Goal: Task Accomplishment & Management: Manage account settings

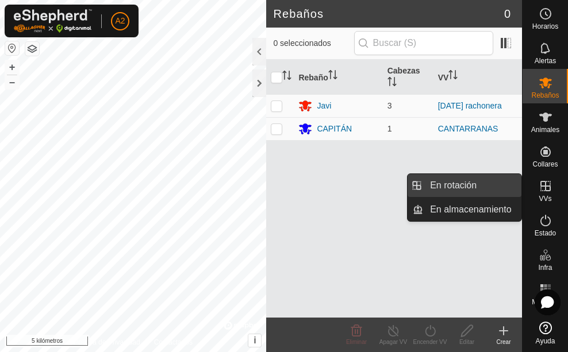
click at [495, 179] on link "En rotación" at bounding box center [472, 185] width 98 height 23
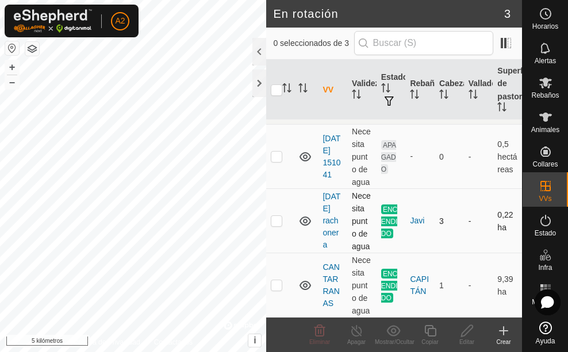
scroll to position [28, 0]
click at [329, 280] on font "CANTARRANAS" at bounding box center [330, 285] width 17 height 45
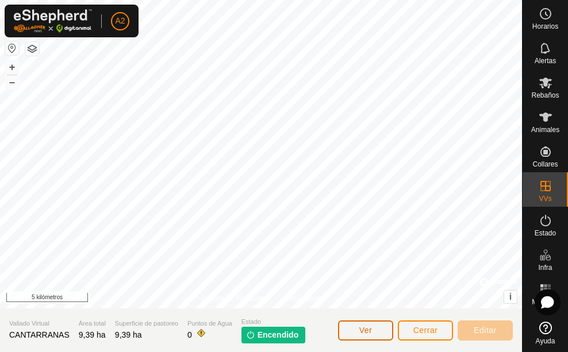
click at [360, 328] on font "Ver" at bounding box center [365, 330] width 13 height 9
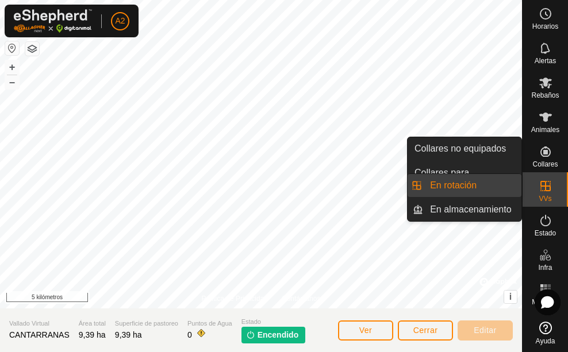
click at [548, 188] on icon at bounding box center [546, 186] width 14 height 14
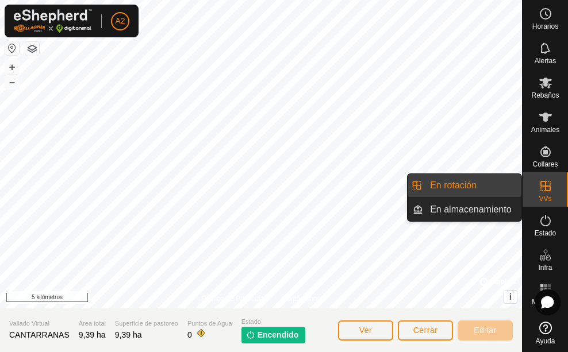
click at [470, 184] on link "En rotación" at bounding box center [472, 185] width 98 height 23
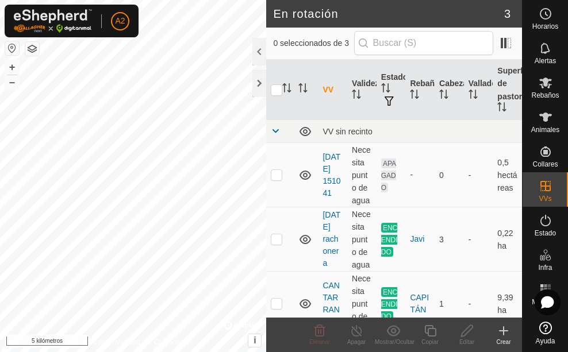
click at [12, 46] on button "button" at bounding box center [12, 48] width 14 height 14
click at [35, 52] on button "button" at bounding box center [32, 49] width 14 height 14
checkbox input "true"
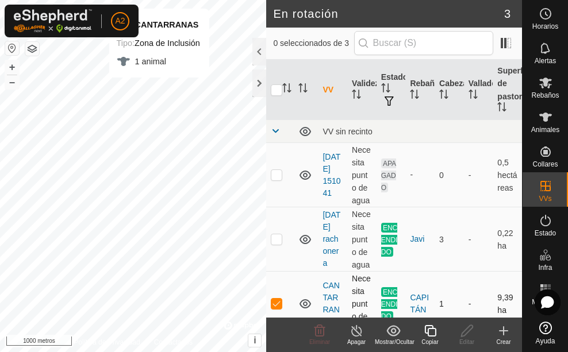
click at [335, 302] on td "CANTARRANAS" at bounding box center [332, 304] width 29 height 64
click at [333, 299] on font "CANTARRANAS" at bounding box center [330, 303] width 17 height 45
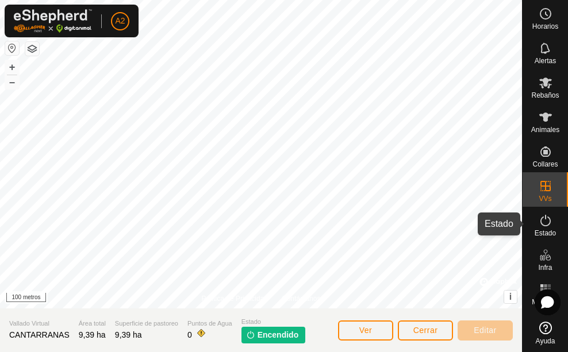
click at [543, 213] on es-activation-svg-icon at bounding box center [545, 221] width 21 height 18
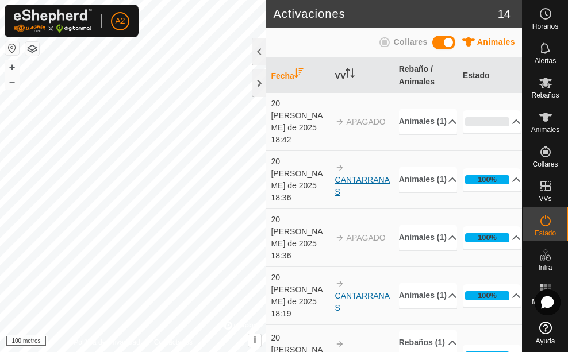
click at [364, 175] on font "CANTARRANAS" at bounding box center [362, 185] width 55 height 21
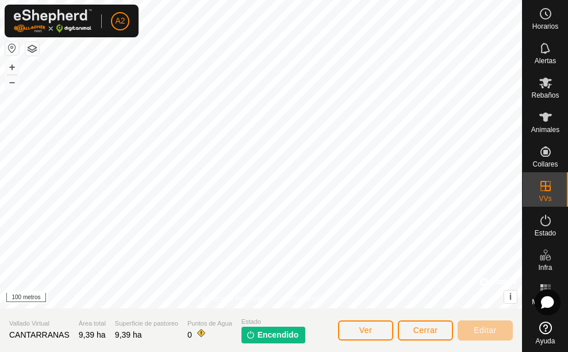
click at [281, 336] on font "Encendido" at bounding box center [278, 335] width 41 height 9
click at [300, 335] on p-tag "Encendido" at bounding box center [273, 335] width 64 height 17
click at [546, 230] on font "Estado" at bounding box center [545, 233] width 21 height 8
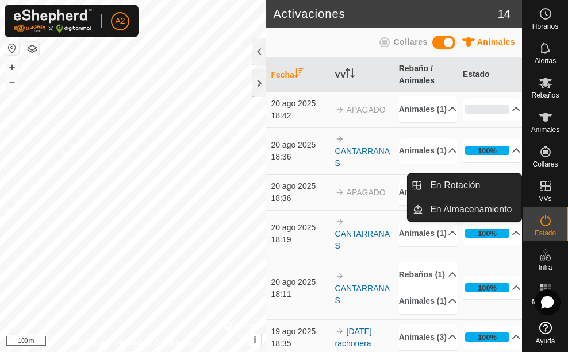
click at [539, 191] on icon at bounding box center [546, 186] width 14 height 14
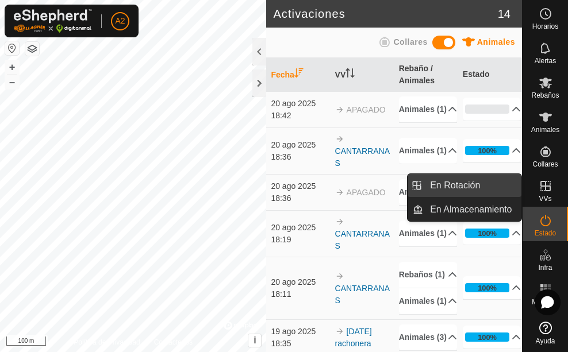
click at [498, 179] on link "En Rotación" at bounding box center [472, 185] width 98 height 23
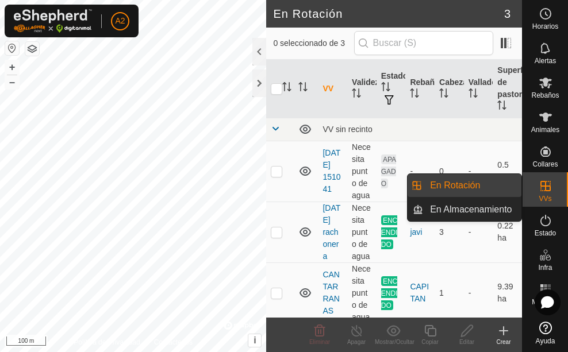
click at [496, 185] on link "En Rotación" at bounding box center [472, 185] width 98 height 23
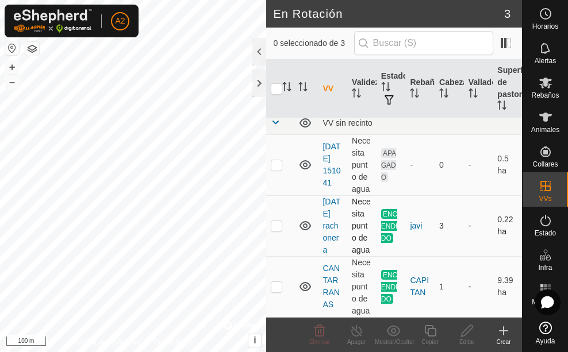
scroll to position [18, 0]
click at [337, 282] on link "CANTARRANAS" at bounding box center [330, 286] width 17 height 45
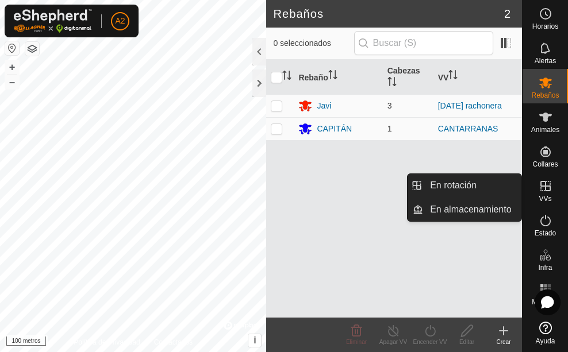
click at [546, 193] on icon at bounding box center [546, 186] width 14 height 14
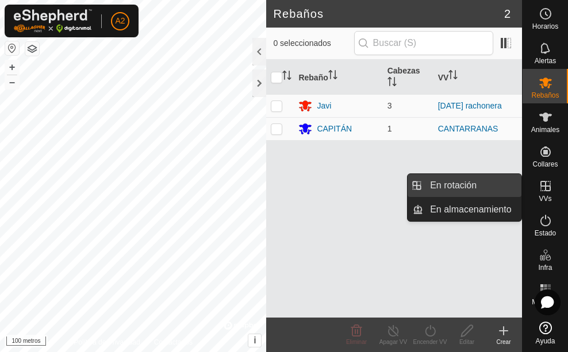
click at [470, 175] on link "En rotación" at bounding box center [472, 185] width 98 height 23
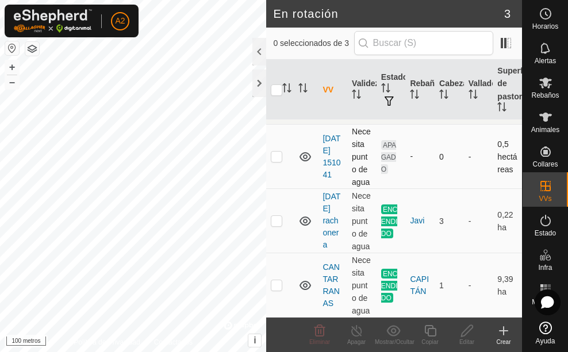
scroll to position [28, 0]
click at [332, 285] on td "CANTARRANAS" at bounding box center [332, 286] width 29 height 64
click at [330, 287] on font "CANTARRANAS" at bounding box center [330, 285] width 17 height 45
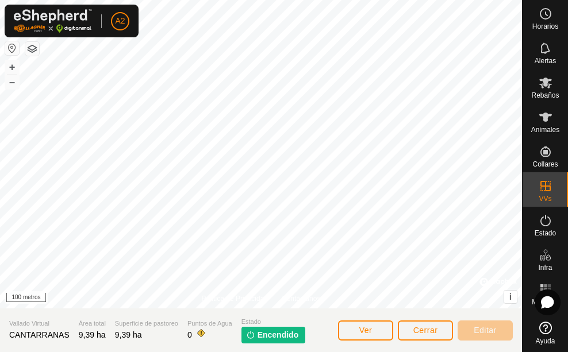
click at [278, 331] on font "Encendido" at bounding box center [278, 335] width 41 height 9
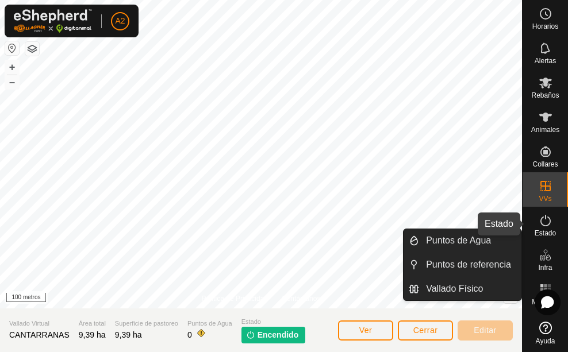
click at [543, 231] on font "Estado" at bounding box center [545, 233] width 21 height 8
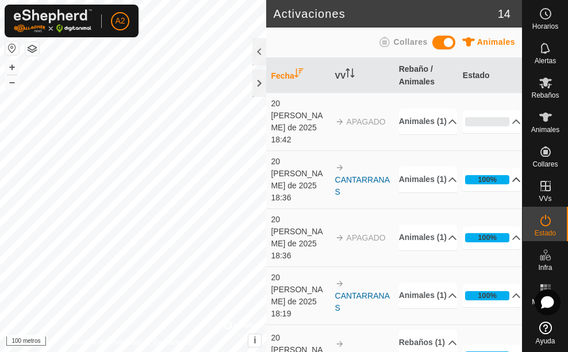
click at [501, 168] on p-accordion-header "100%" at bounding box center [492, 179] width 59 height 23
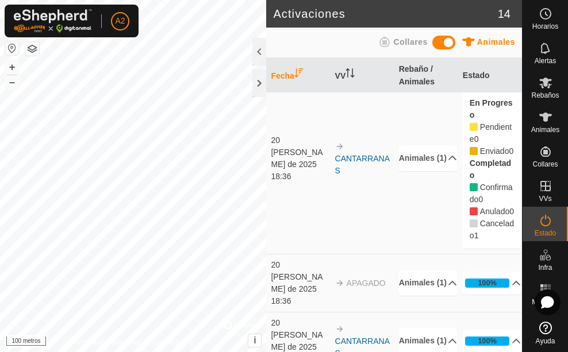
scroll to position [115, 0]
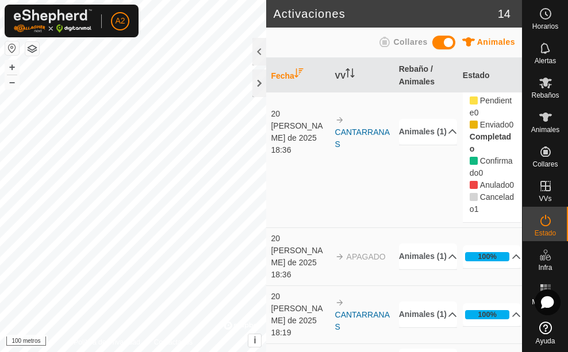
click at [383, 200] on td "CANTARRANAS" at bounding box center [363, 132] width 64 height 192
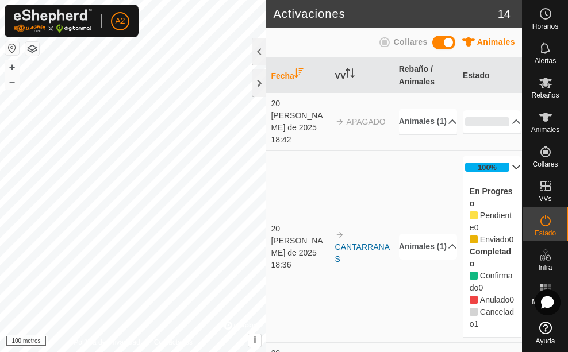
click at [448, 43] on span at bounding box center [443, 43] width 23 height 14
click at [440, 44] on span at bounding box center [443, 43] width 23 height 14
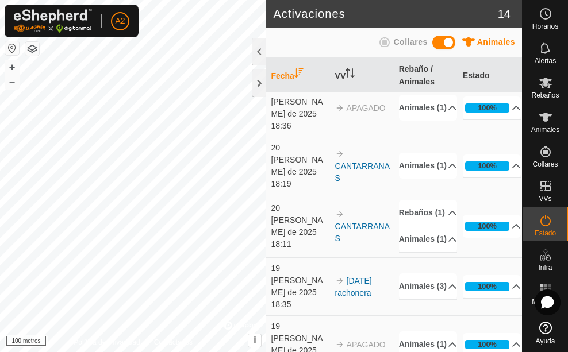
scroll to position [345, 0]
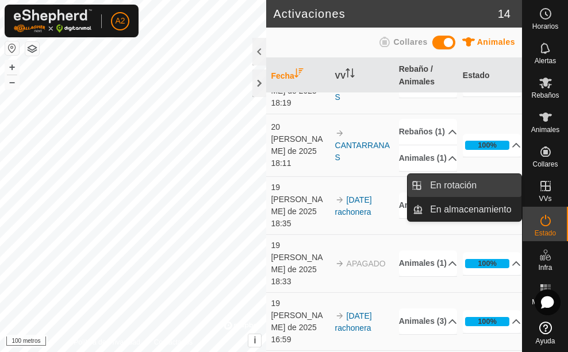
click at [489, 186] on link "En rotación" at bounding box center [472, 185] width 98 height 23
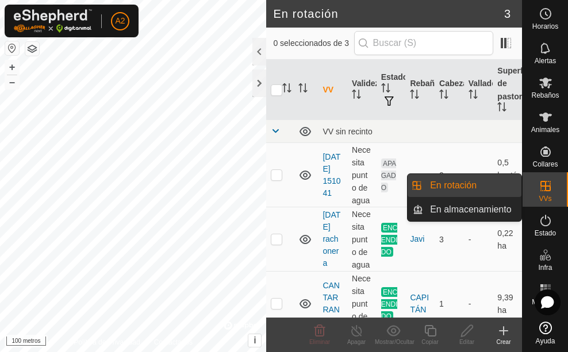
drag, startPoint x: 543, startPoint y: 174, endPoint x: 548, endPoint y: 189, distance: 15.6
click at [548, 189] on icon at bounding box center [546, 186] width 14 height 14
click at [499, 186] on link "En rotación" at bounding box center [472, 185] width 98 height 23
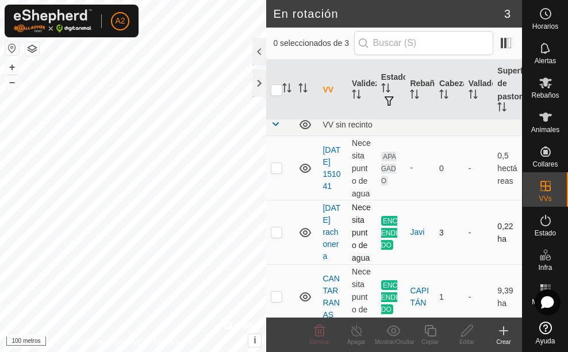
scroll to position [28, 0]
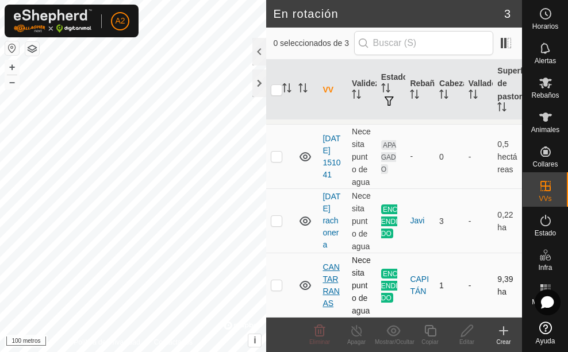
click at [333, 271] on font "CANTARRANAS" at bounding box center [330, 285] width 17 height 45
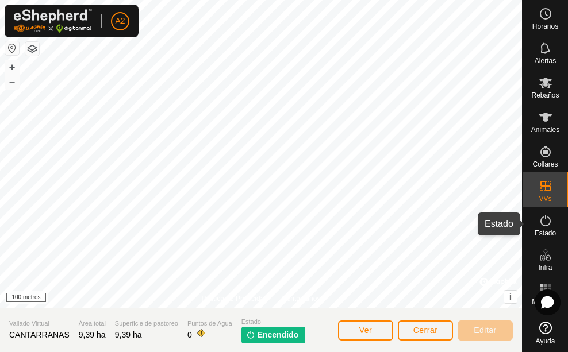
click at [542, 224] on icon at bounding box center [545, 220] width 10 height 11
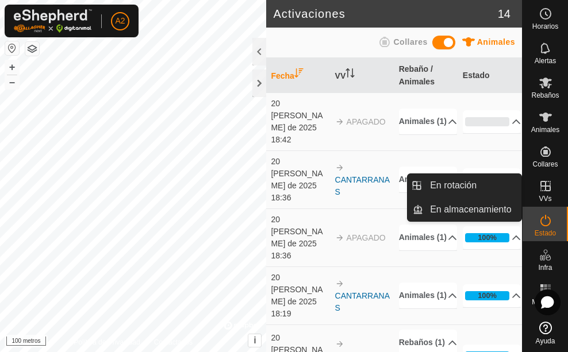
click at [547, 190] on icon at bounding box center [545, 186] width 10 height 10
click at [554, 197] on div "VVs" at bounding box center [545, 189] width 45 height 34
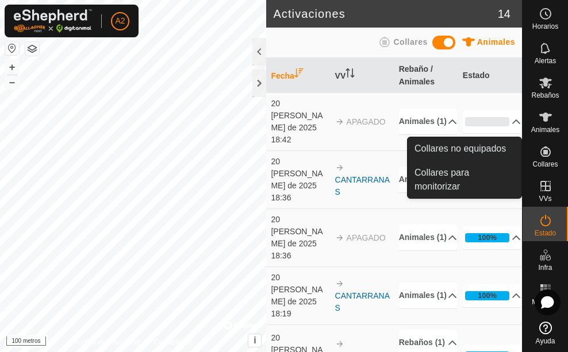
click at [550, 166] on font "Collares" at bounding box center [544, 164] width 25 height 8
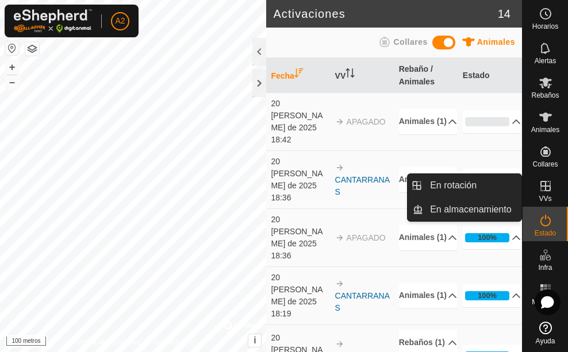
click at [547, 195] on font "VVs" at bounding box center [545, 199] width 13 height 8
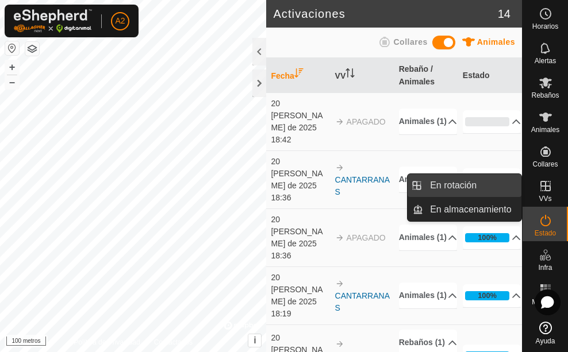
click at [500, 178] on link "En rotación" at bounding box center [472, 185] width 98 height 23
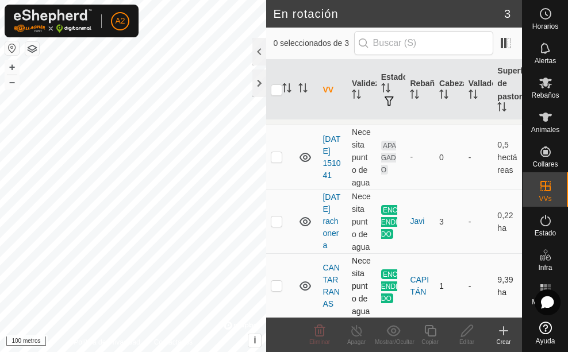
scroll to position [28, 0]
click at [327, 283] on font "CANTARRANAS" at bounding box center [330, 285] width 17 height 45
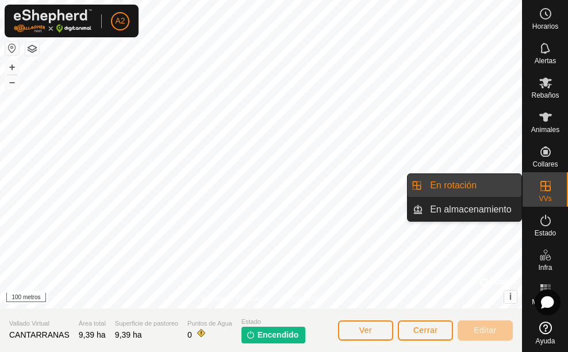
click at [482, 186] on link "En rotación" at bounding box center [472, 185] width 98 height 23
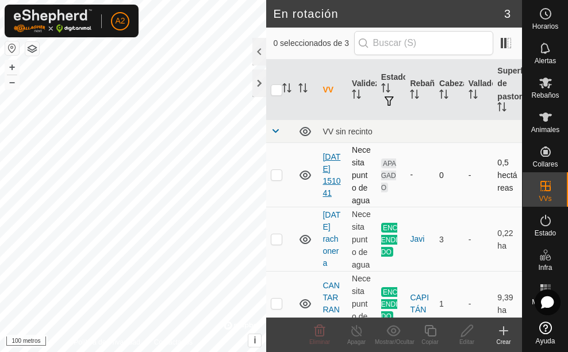
click at [331, 162] on font "[DATE] 151041" at bounding box center [331, 174] width 18 height 45
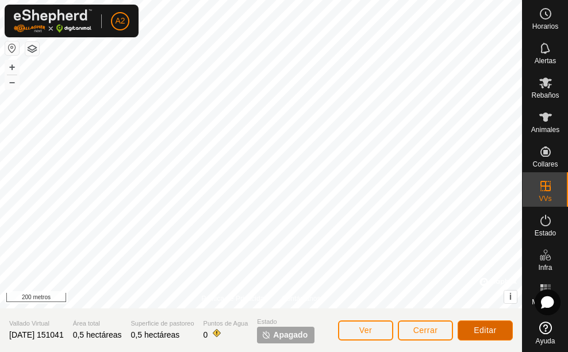
click at [504, 323] on button "Editar" at bounding box center [485, 331] width 55 height 20
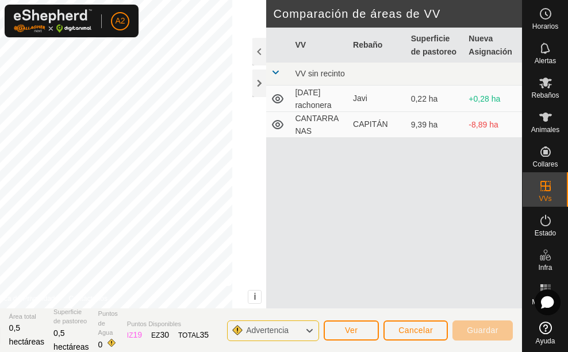
click at [309, 120] on font "CANTARRANAS" at bounding box center [317, 125] width 44 height 22
click at [377, 125] on font "CAPITÁN" at bounding box center [370, 124] width 35 height 9
click at [409, 336] on button "Cancelar" at bounding box center [415, 331] width 64 height 20
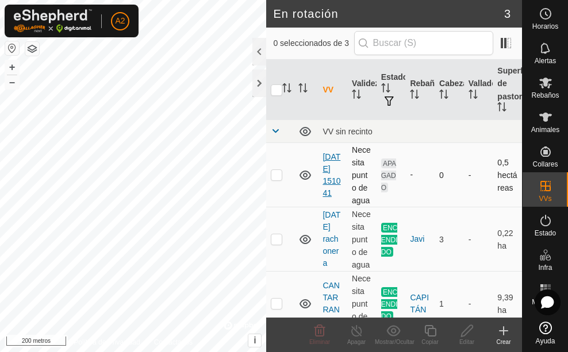
click at [324, 171] on font "[DATE] 151041" at bounding box center [331, 174] width 18 height 45
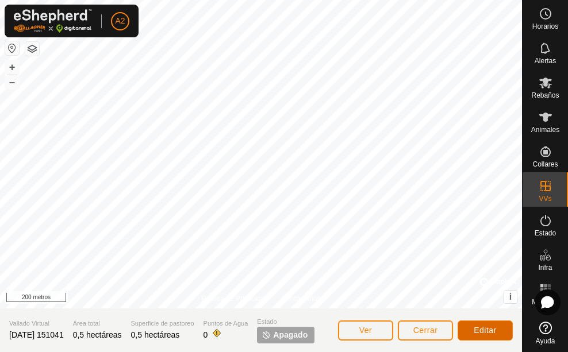
click at [486, 331] on font "Editar" at bounding box center [485, 330] width 23 height 9
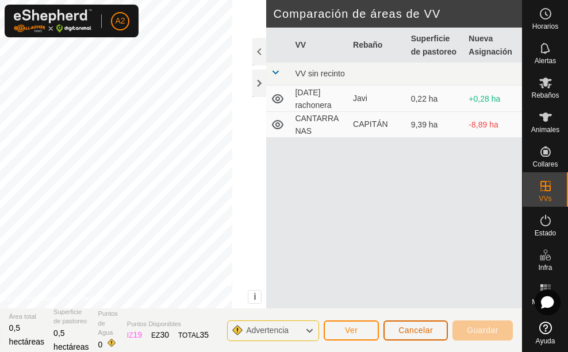
click at [429, 324] on button "Cancelar" at bounding box center [415, 331] width 64 height 20
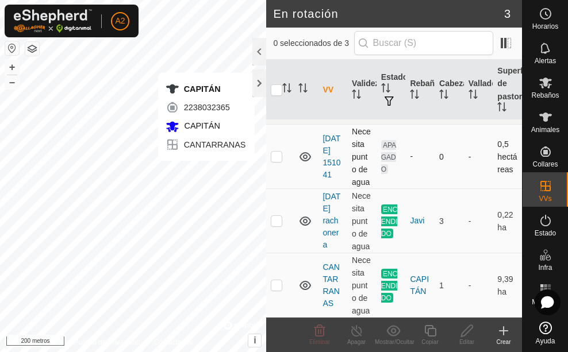
scroll to position [28, 0]
click at [332, 285] on td "CANTARRANAS" at bounding box center [332, 286] width 29 height 64
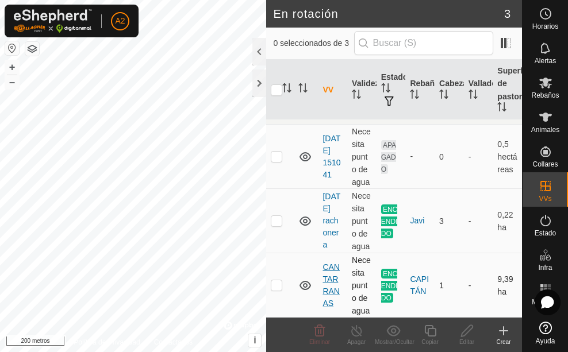
click at [332, 290] on font "CANTARRANAS" at bounding box center [330, 285] width 17 height 45
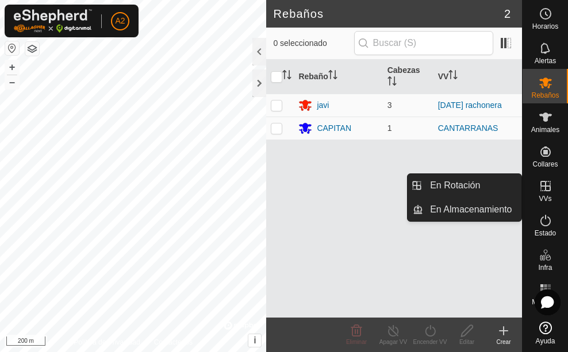
click at [545, 189] on icon at bounding box center [545, 186] width 10 height 10
click at [545, 191] on icon at bounding box center [545, 186] width 10 height 10
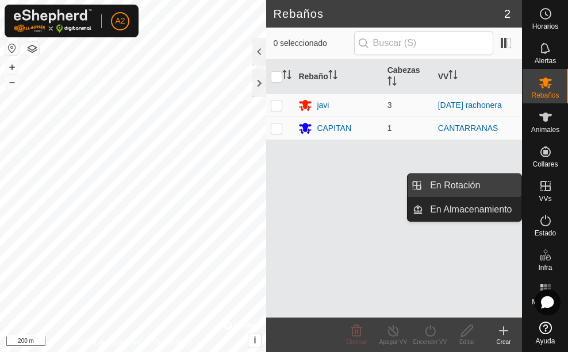
click at [485, 183] on link "En Rotación" at bounding box center [472, 185] width 98 height 23
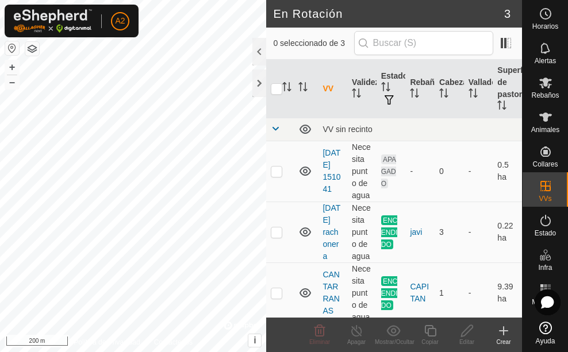
scroll to position [18, 0]
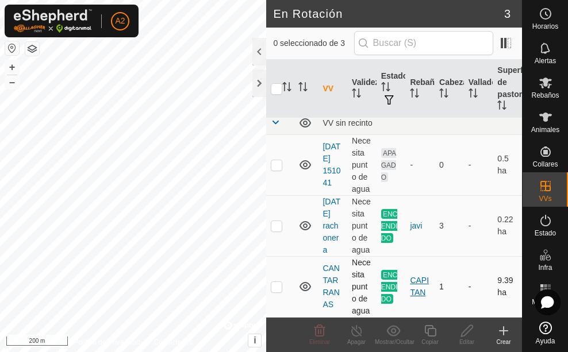
click at [424, 291] on div "CAPITAN" at bounding box center [420, 287] width 20 height 24
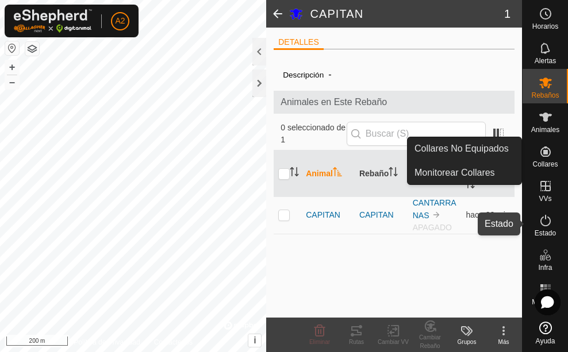
click at [549, 221] on icon at bounding box center [546, 221] width 14 height 14
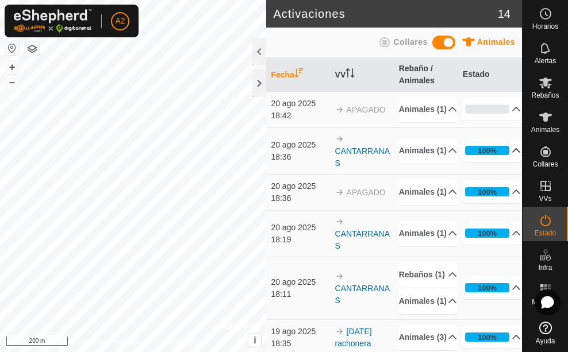
click at [499, 161] on p-accordion-header "100%" at bounding box center [492, 150] width 59 height 23
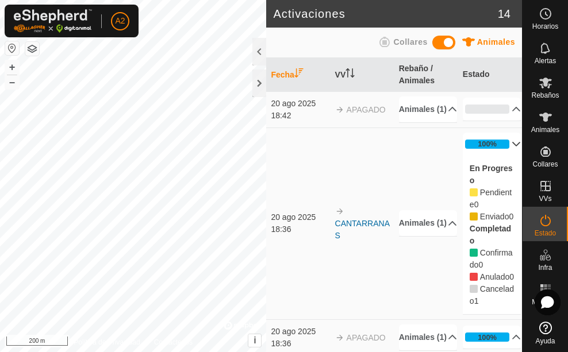
click at [512, 149] on icon at bounding box center [516, 144] width 9 height 9
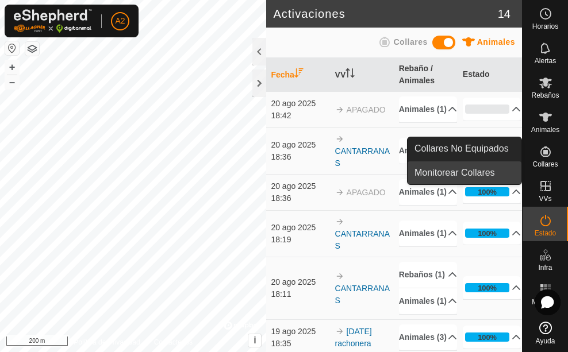
click at [513, 170] on link "Monitorear Collares" at bounding box center [465, 173] width 114 height 23
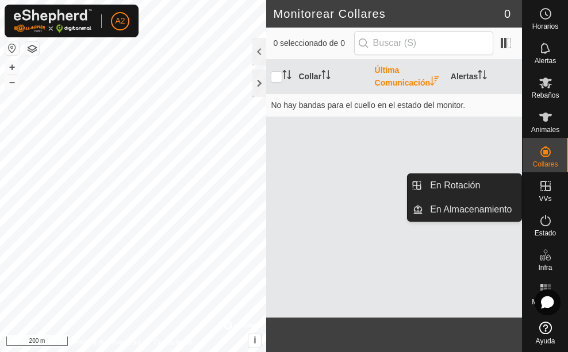
click at [551, 197] on div "VVs" at bounding box center [545, 189] width 45 height 34
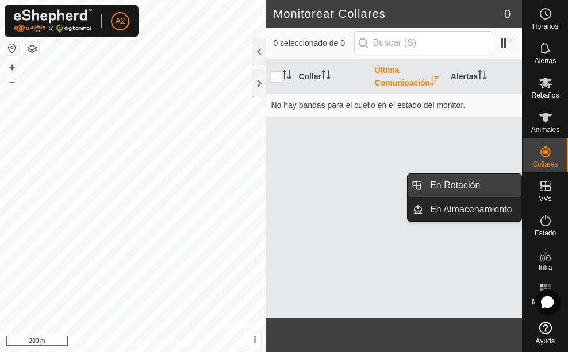
click at [492, 186] on link "En Rotación" at bounding box center [472, 185] width 98 height 23
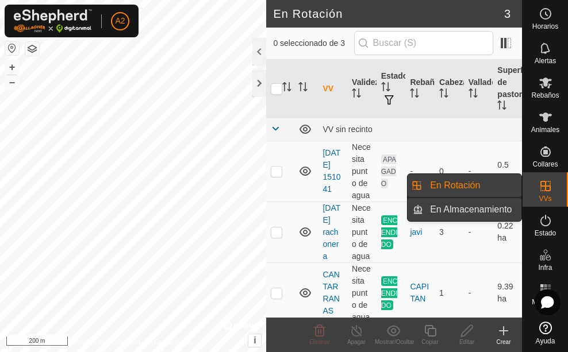
click at [471, 209] on link "En Almacenamiento" at bounding box center [472, 209] width 98 height 23
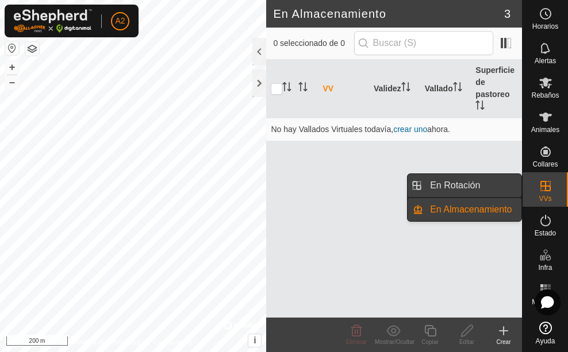
click at [459, 190] on link "En Rotación" at bounding box center [472, 185] width 98 height 23
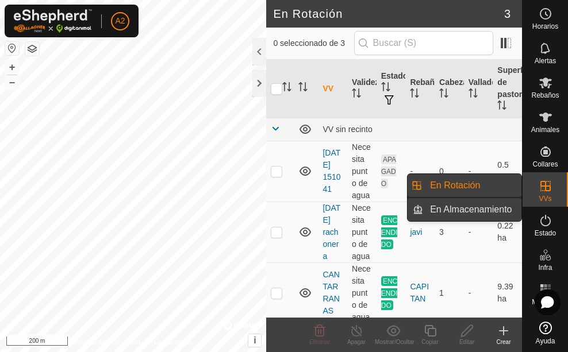
click at [474, 211] on link "En Almacenamiento" at bounding box center [472, 209] width 98 height 23
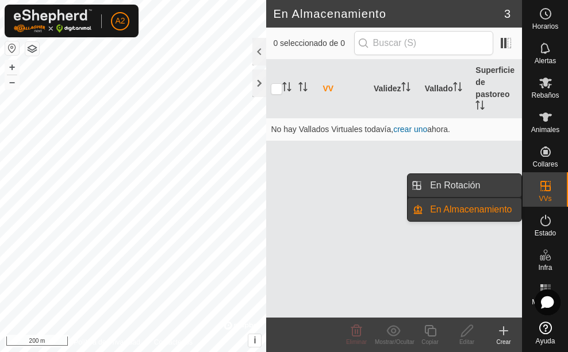
click at [459, 183] on link "En Rotación" at bounding box center [472, 185] width 98 height 23
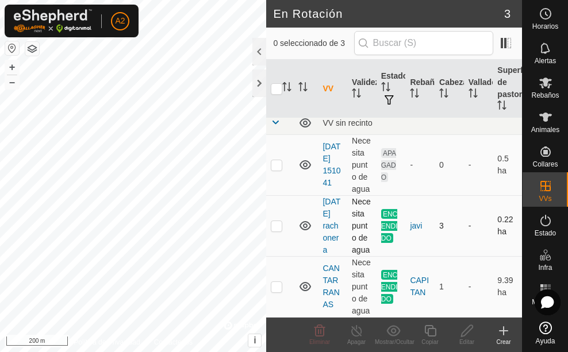
scroll to position [18, 0]
click at [335, 282] on link "CANTARRANAS" at bounding box center [330, 286] width 17 height 45
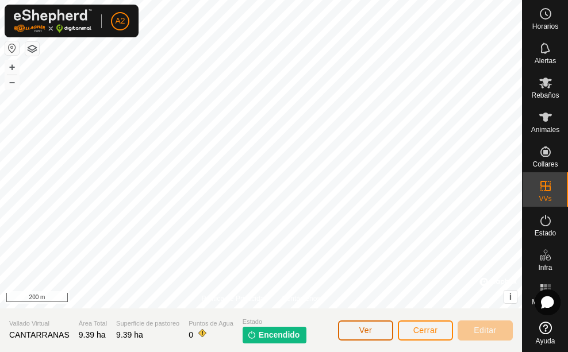
click at [372, 333] on button "Ver" at bounding box center [365, 331] width 55 height 20
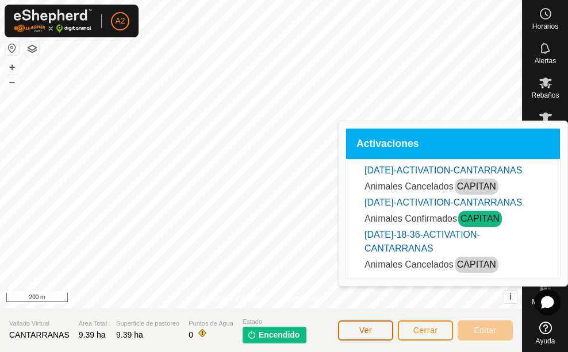
click at [382, 331] on button "Ver" at bounding box center [365, 331] width 55 height 20
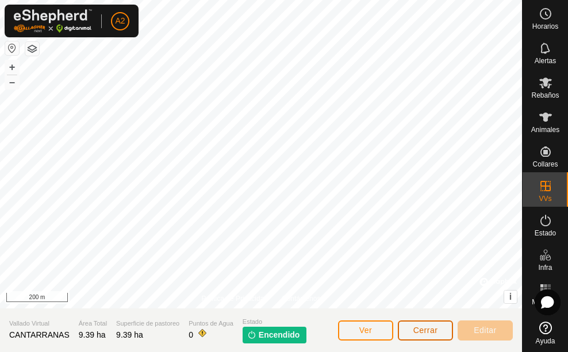
click at [408, 328] on button "Cerrar" at bounding box center [425, 331] width 55 height 20
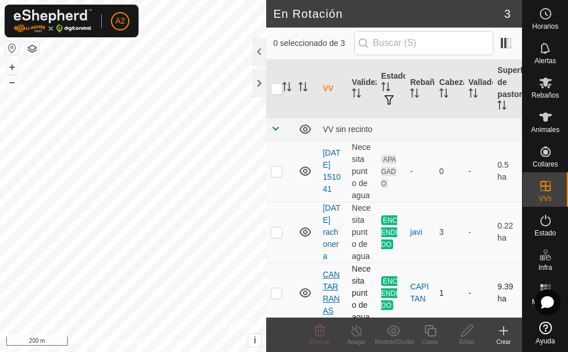
click at [329, 298] on link "CANTARRANAS" at bounding box center [330, 292] width 17 height 45
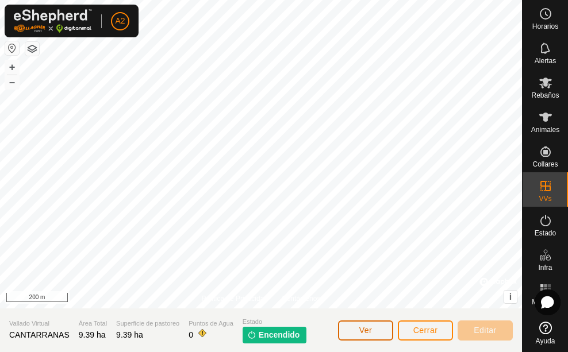
click at [382, 331] on button "Ver" at bounding box center [365, 331] width 55 height 20
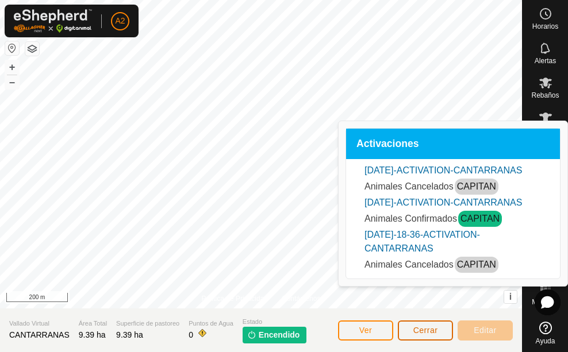
click at [412, 335] on button "Cerrar" at bounding box center [425, 331] width 55 height 20
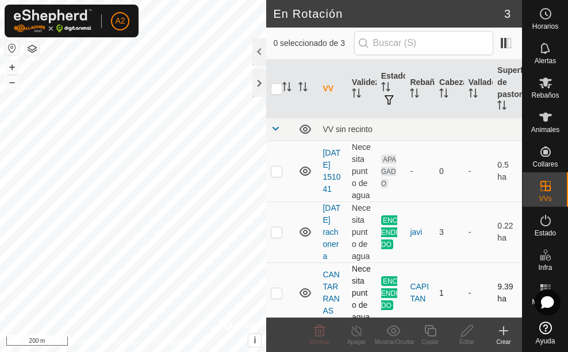
click at [308, 300] on icon at bounding box center [305, 293] width 14 height 14
click at [278, 298] on p-checkbox at bounding box center [276, 293] width 11 height 9
checkbox input "true"
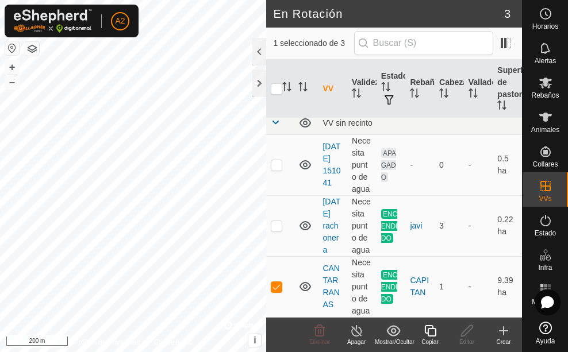
scroll to position [18, 0]
click at [355, 341] on div "Apagar" at bounding box center [356, 342] width 37 height 9
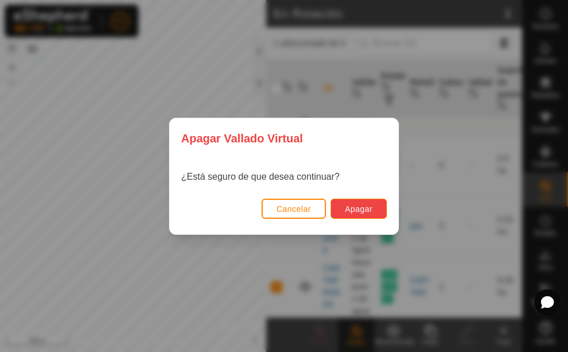
click at [355, 210] on span "Apagar" at bounding box center [359, 209] width 28 height 9
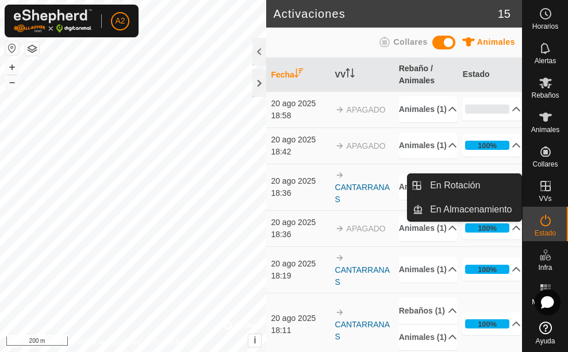
click at [546, 196] on span "VVs" at bounding box center [545, 198] width 13 height 7
click at [544, 191] on icon at bounding box center [546, 186] width 14 height 14
click at [484, 178] on link "En Rotación" at bounding box center [472, 185] width 98 height 23
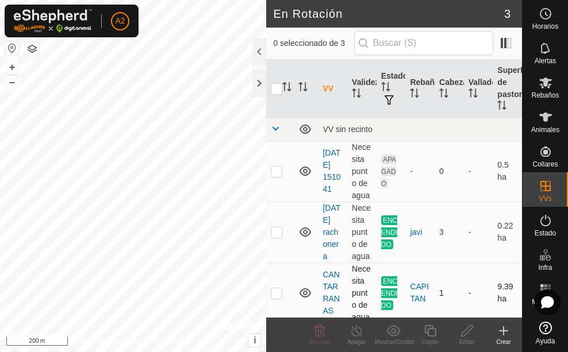
click at [358, 276] on td "Necesita punto de agua" at bounding box center [361, 293] width 29 height 61
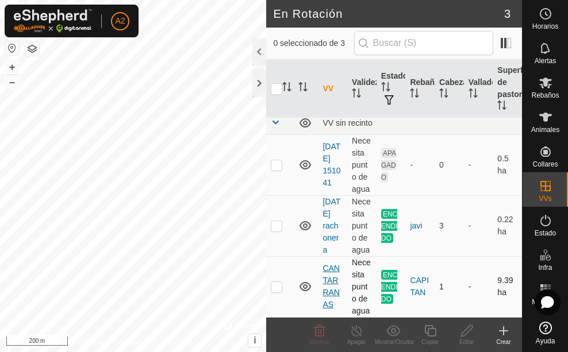
click at [334, 270] on link "CANTARRANAS" at bounding box center [330, 286] width 17 height 45
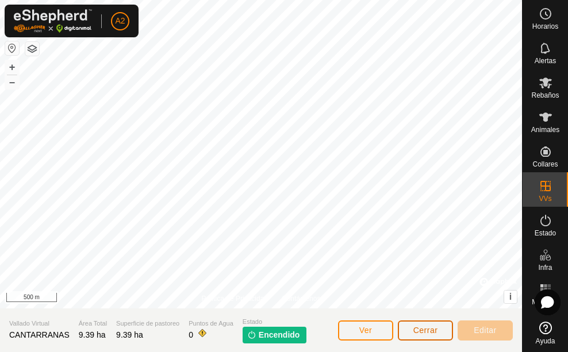
click at [426, 328] on span "Cerrar" at bounding box center [425, 330] width 25 height 9
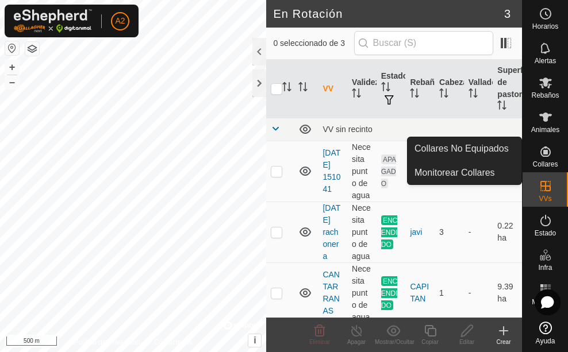
click at [548, 151] on icon at bounding box center [546, 152] width 14 height 14
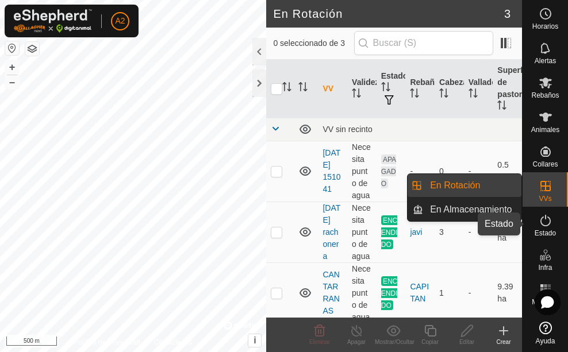
click at [549, 224] on es-activation-svg-icon at bounding box center [545, 221] width 21 height 18
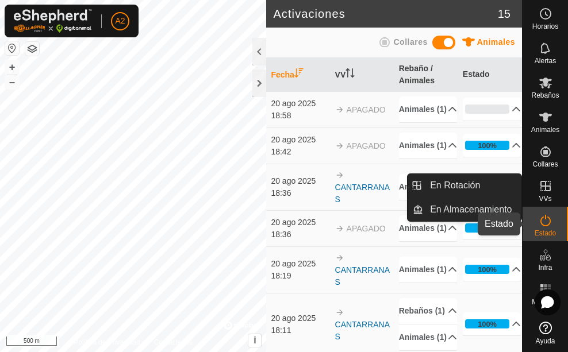
click at [550, 222] on icon at bounding box center [545, 220] width 10 height 11
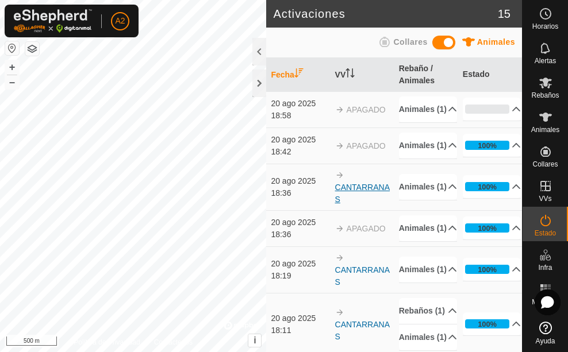
click at [369, 204] on link "CANTARRANAS" at bounding box center [362, 193] width 55 height 21
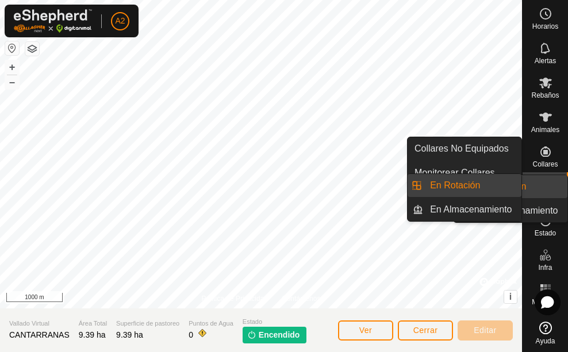
click at [550, 186] on icon at bounding box center [546, 186] width 14 height 14
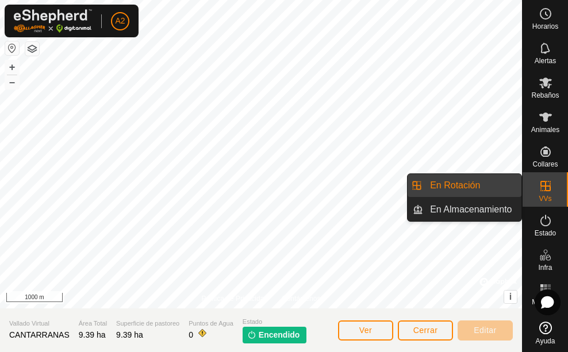
click at [464, 182] on link "En Rotación" at bounding box center [472, 185] width 98 height 23
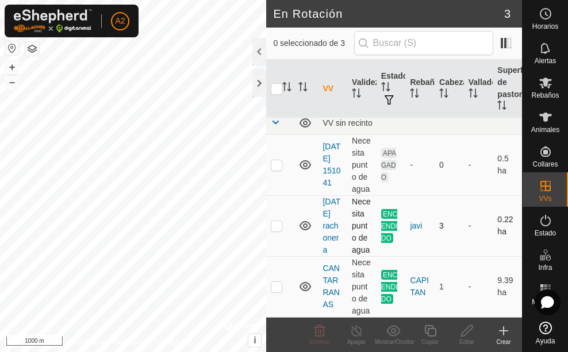
scroll to position [18, 0]
click at [281, 289] on p-checkbox at bounding box center [276, 286] width 11 height 9
checkbox input "true"
click at [354, 333] on icon at bounding box center [357, 331] width 14 height 14
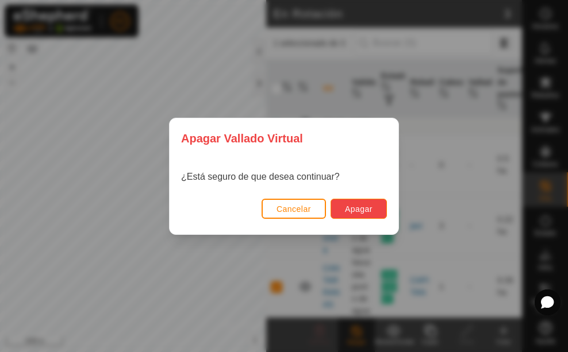
click at [372, 204] on button "Apagar" at bounding box center [359, 209] width 56 height 20
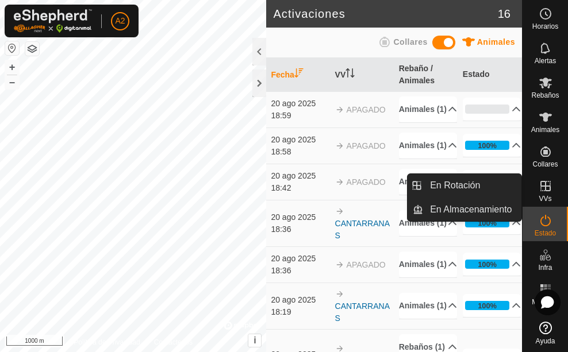
drag, startPoint x: 567, startPoint y: 194, endPoint x: 550, endPoint y: 191, distance: 16.8
click at [551, 192] on icon at bounding box center [546, 186] width 14 height 14
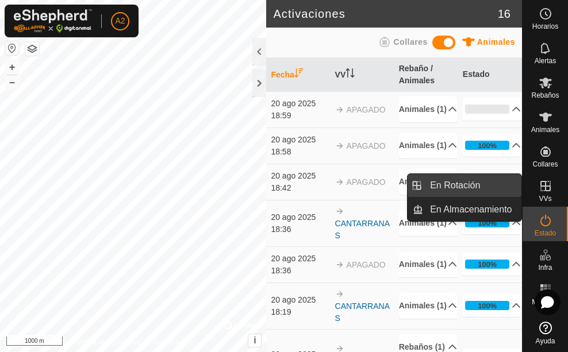
drag, startPoint x: 521, startPoint y: 191, endPoint x: 496, endPoint y: 190, distance: 25.9
click at [495, 191] on link "En Rotación" at bounding box center [472, 185] width 98 height 23
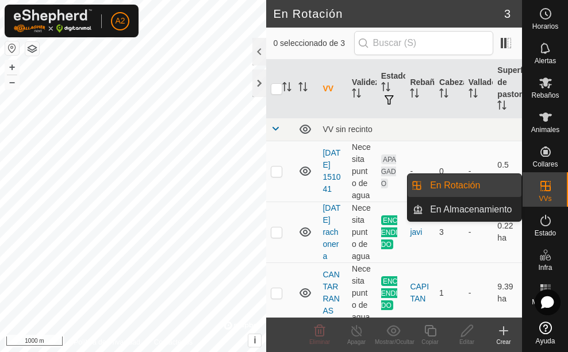
click at [546, 192] on icon at bounding box center [546, 186] width 14 height 14
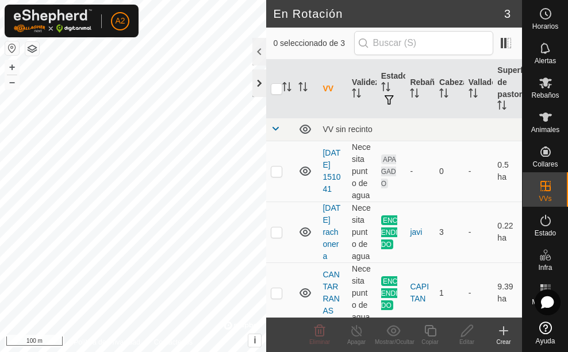
click at [262, 78] on div at bounding box center [259, 84] width 14 height 28
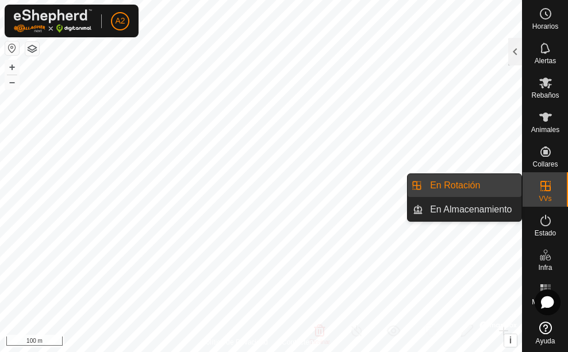
click at [558, 187] on div "VVs" at bounding box center [545, 189] width 45 height 34
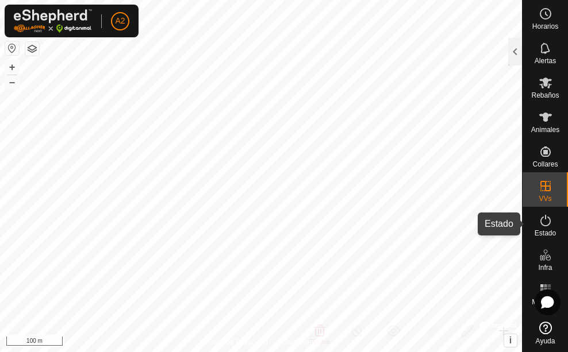
click at [556, 217] on div "Estado" at bounding box center [545, 224] width 45 height 34
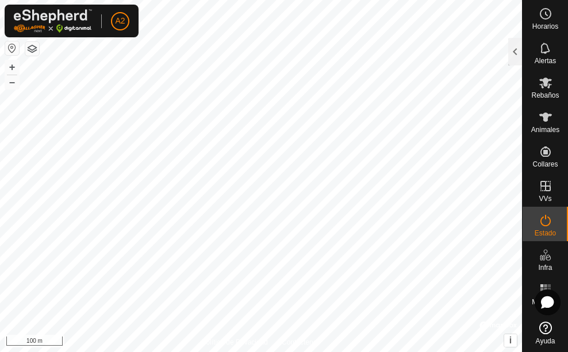
click at [548, 214] on icon at bounding box center [546, 221] width 14 height 14
click at [520, 53] on div at bounding box center [515, 52] width 14 height 28
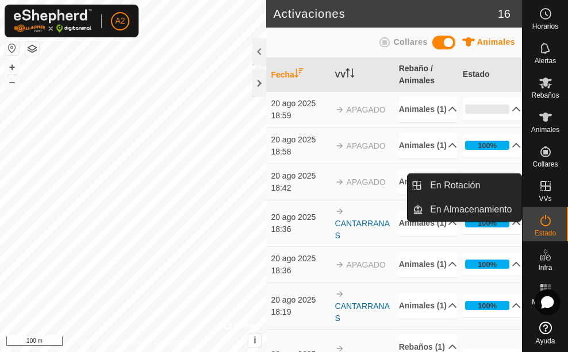
click at [544, 193] on icon at bounding box center [546, 186] width 14 height 14
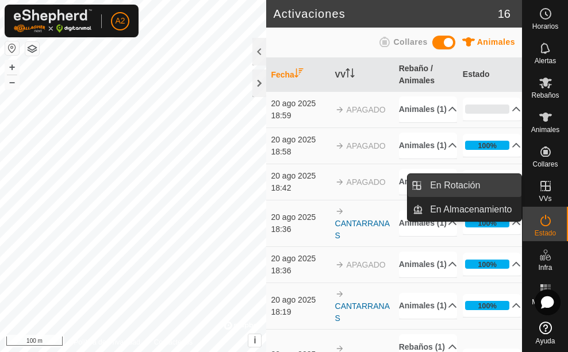
click at [497, 189] on link "En Rotación" at bounding box center [472, 185] width 98 height 23
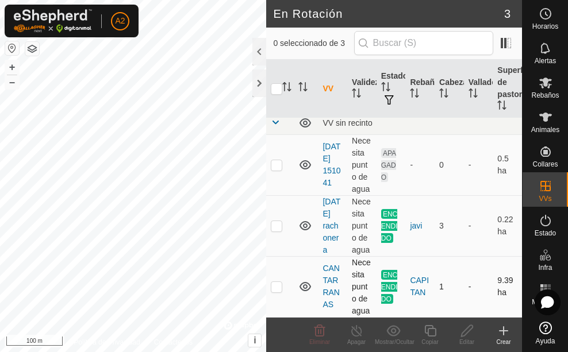
scroll to position [18, 0]
click at [278, 290] on p-checkbox at bounding box center [276, 286] width 11 height 9
checkbox input "true"
click at [362, 331] on icon at bounding box center [357, 331] width 14 height 14
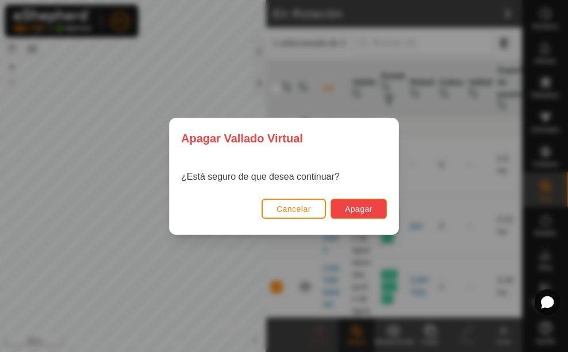
click at [374, 206] on button "Apagar" at bounding box center [359, 209] width 56 height 20
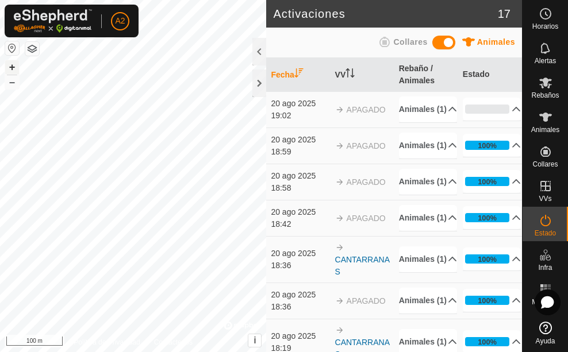
click at [11, 67] on button "+" at bounding box center [12, 67] width 14 height 14
click at [322, 300] on div "Activaciones 17 Animales Collares Fecha VV Rebaño / Animales Estado 20 ago 2025…" at bounding box center [261, 176] width 522 height 352
click at [354, 247] on div "Activaciones 17 Animales Collares Fecha VV Rebaño / Animales Estado 20 ago 2025…" at bounding box center [261, 176] width 522 height 352
click at [257, 83] on div at bounding box center [259, 84] width 14 height 28
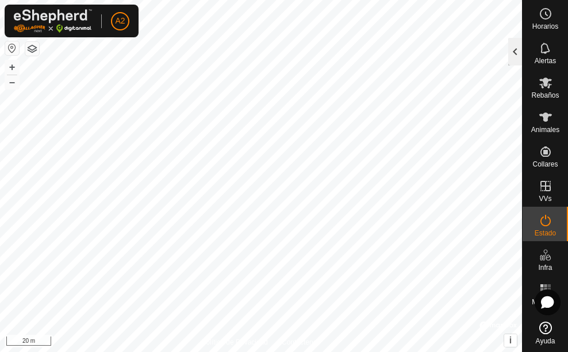
click at [516, 54] on div at bounding box center [515, 52] width 14 height 28
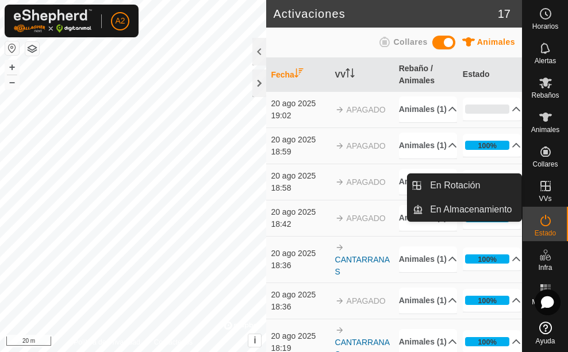
click at [563, 192] on div "VVs" at bounding box center [545, 189] width 45 height 34
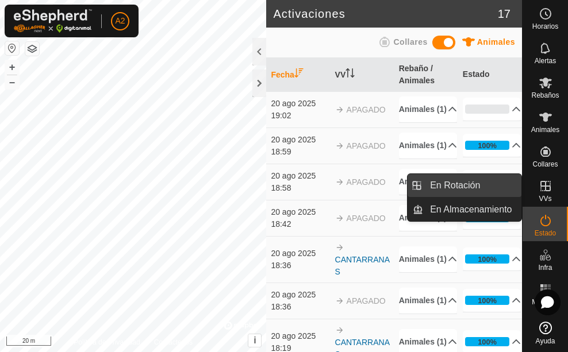
click at [478, 187] on link "En Rotación" at bounding box center [472, 185] width 98 height 23
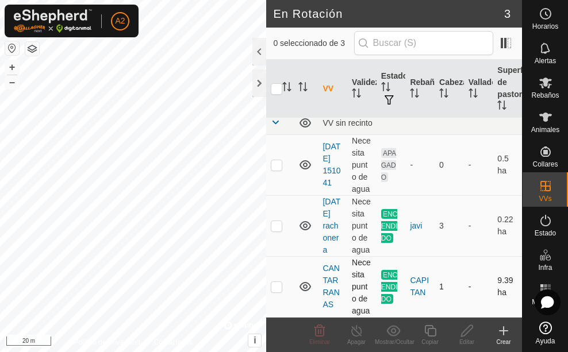
scroll to position [18, 0]
click at [335, 268] on link "CANTARRANAS" at bounding box center [330, 286] width 17 height 45
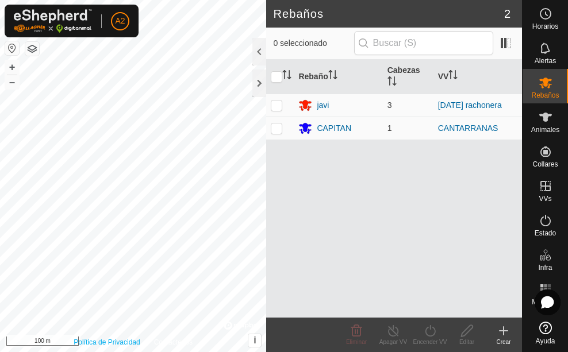
click at [120, 343] on div "Política de Privacidad Contáctenos + – ⇧ i © Mapbox , © OpenStreetMap , Improve…" at bounding box center [133, 176] width 266 height 352
click at [128, 352] on html "A2 Horarios Alertas Rebaños Animales Collares VVs Estado Infra Mapa de Calor Ay…" at bounding box center [284, 176] width 568 height 352
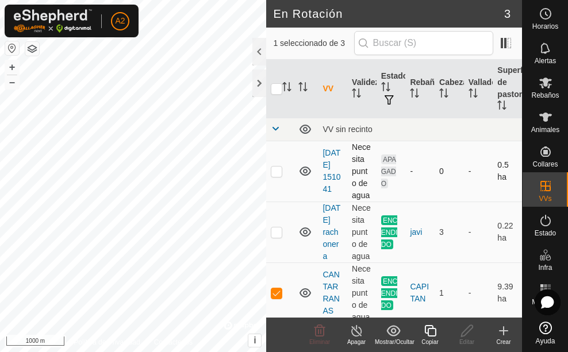
scroll to position [18, 0]
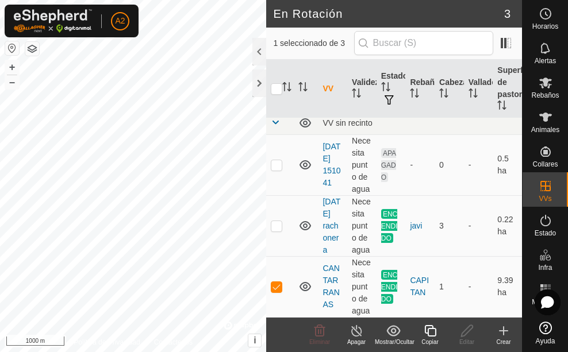
click at [354, 335] on icon at bounding box center [356, 330] width 10 height 11
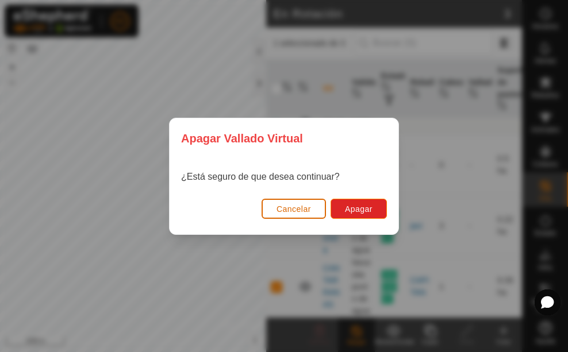
click at [279, 202] on button "Cancelar" at bounding box center [294, 209] width 64 height 20
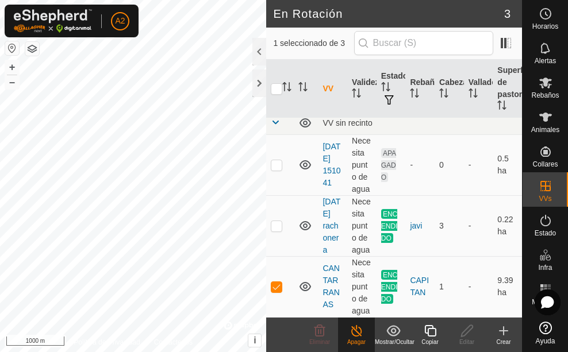
click at [347, 332] on turn-off-svg-icon at bounding box center [356, 331] width 37 height 14
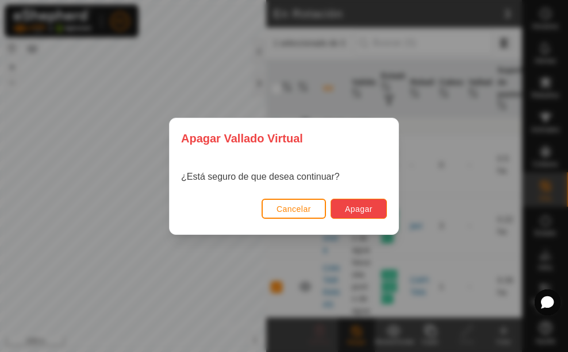
click at [345, 209] on span "Apagar" at bounding box center [359, 209] width 28 height 9
click at [345, 208] on span "Apagar" at bounding box center [359, 209] width 28 height 9
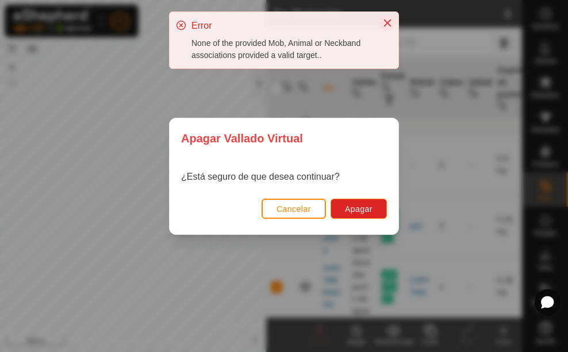
click at [390, 21] on icon "Close" at bounding box center [387, 23] width 7 height 7
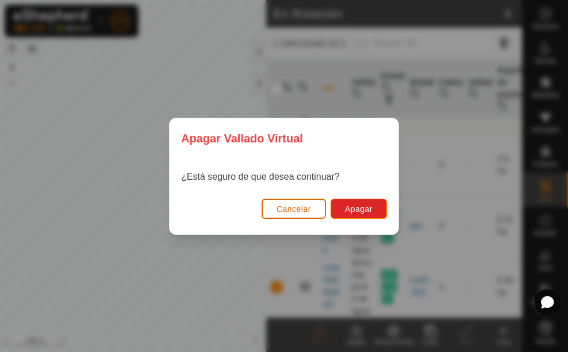
click at [300, 207] on span "Cancelar" at bounding box center [293, 209] width 34 height 9
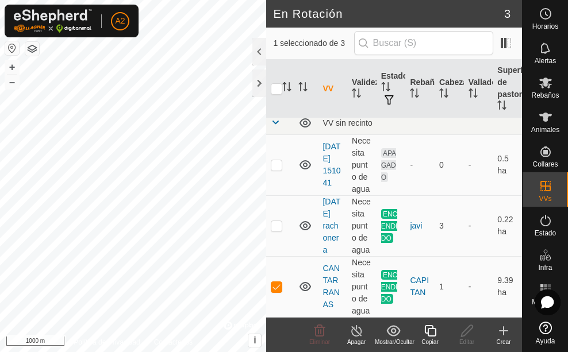
scroll to position [20, 0]
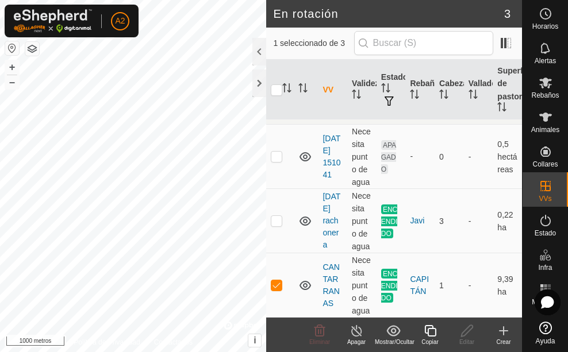
click at [357, 331] on icon at bounding box center [357, 331] width 14 height 14
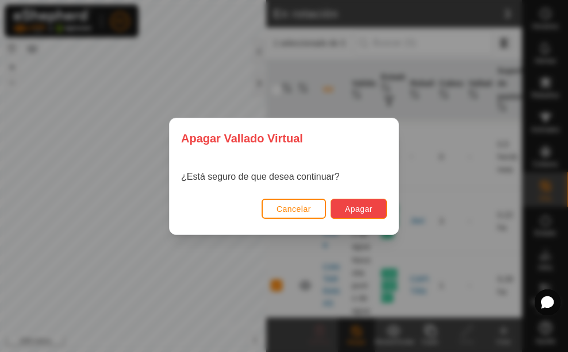
click at [364, 205] on font "Apagar" at bounding box center [359, 209] width 28 height 9
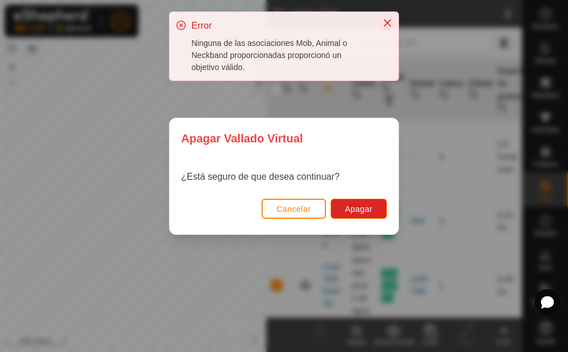
click at [387, 23] on icon "Cerca" at bounding box center [387, 23] width 7 height 7
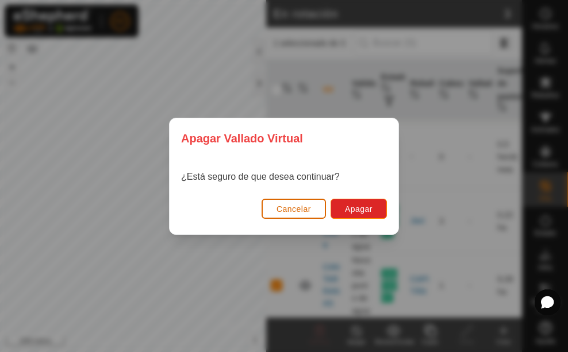
click at [285, 205] on font "Cancelar" at bounding box center [293, 209] width 34 height 9
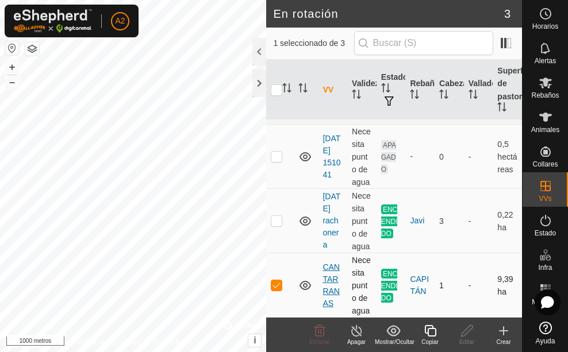
click at [329, 285] on font "CANTARRANAS" at bounding box center [330, 285] width 17 height 45
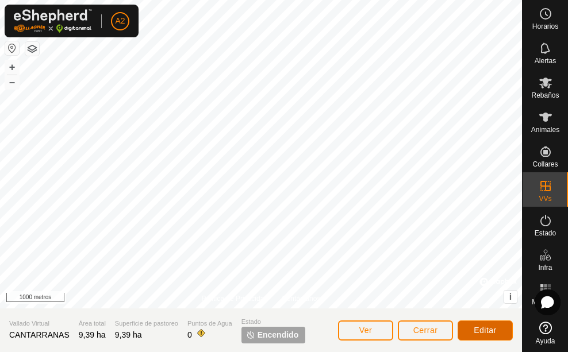
click at [496, 332] on font "Editar" at bounding box center [485, 330] width 23 height 9
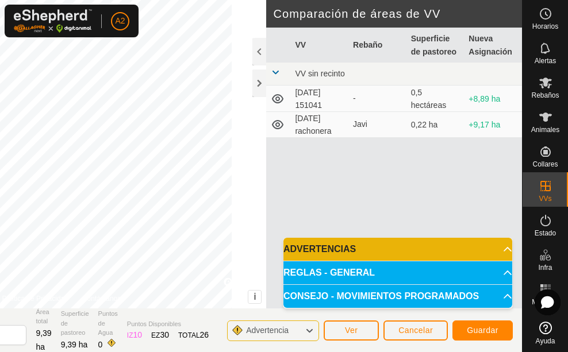
click at [313, 102] on div "DIBUJAR IZ Fácil Eliminar Política de Privacidad Contáctanos + – ⇧ i © Mapbox ,…" at bounding box center [189, 154] width 666 height 309
click at [481, 331] on font "Guardar" at bounding box center [483, 330] width 32 height 9
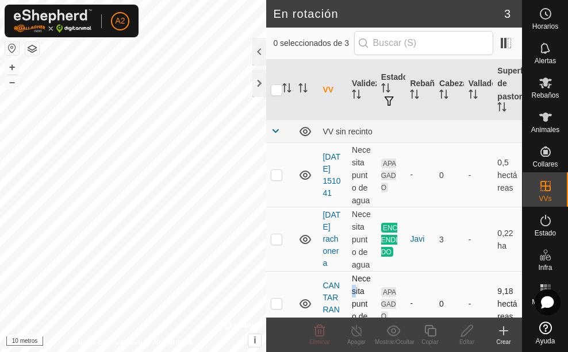
drag, startPoint x: 355, startPoint y: 298, endPoint x: 359, endPoint y: 307, distance: 10.0
click at [359, 307] on td "Necesita punto de agua" at bounding box center [361, 304] width 29 height 64
drag, startPoint x: 286, startPoint y: 304, endPoint x: 283, endPoint y: 285, distance: 19.8
click at [286, 276] on tbody "VV sin recinto 2025-08-11 151041 Necesita punto de agua APAGADO - 0 - 0,5 hectá…" at bounding box center [394, 228] width 256 height 216
click at [273, 308] on p-checkbox at bounding box center [276, 303] width 11 height 9
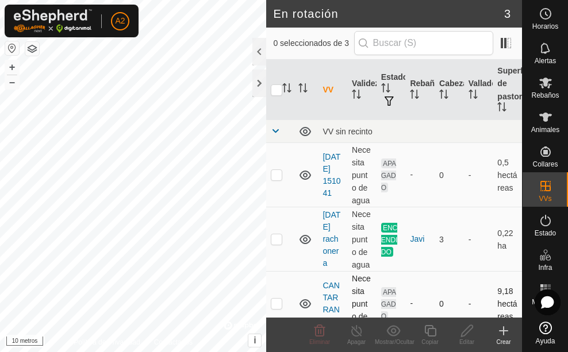
checkbox input "true"
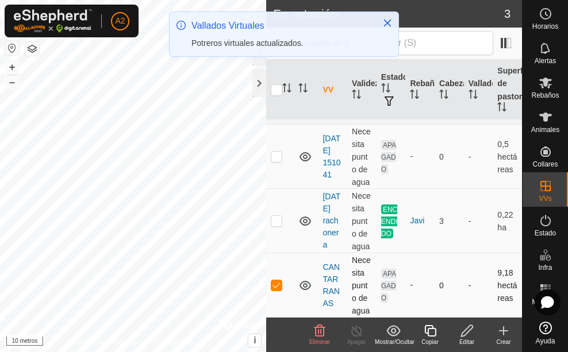
scroll to position [28, 0]
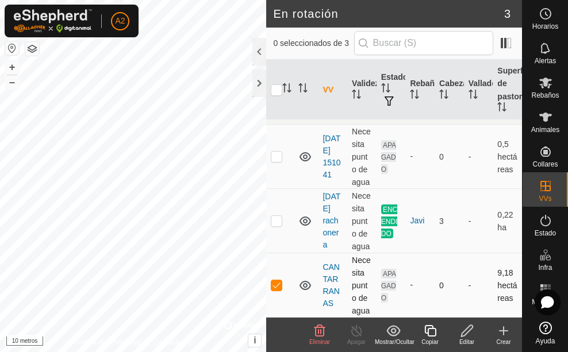
click at [332, 286] on td "CANTARRANAS" at bounding box center [332, 286] width 29 height 64
click at [259, 84] on div at bounding box center [259, 84] width 14 height 28
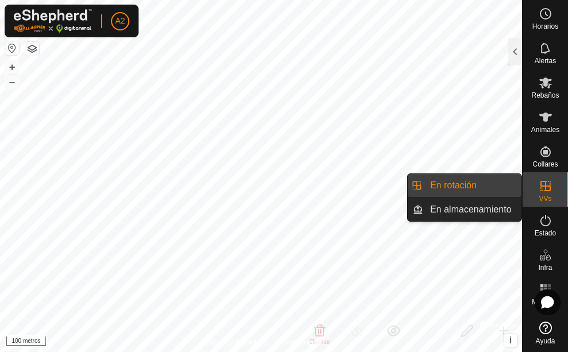
click at [481, 185] on link "En rotación" at bounding box center [472, 185] width 98 height 23
click at [550, 185] on icon at bounding box center [546, 186] width 14 height 14
click at [552, 180] on icon at bounding box center [546, 186] width 14 height 14
click at [492, 180] on link "En rotación" at bounding box center [472, 185] width 98 height 23
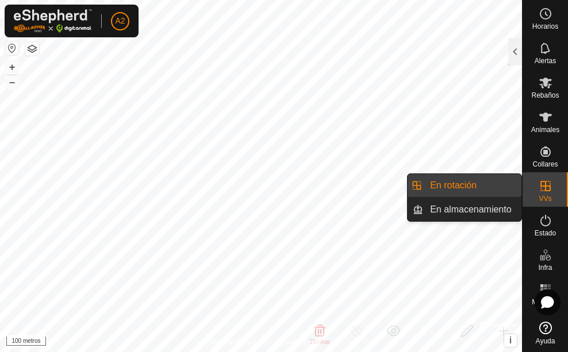
click at [483, 186] on link "En rotación" at bounding box center [472, 185] width 98 height 23
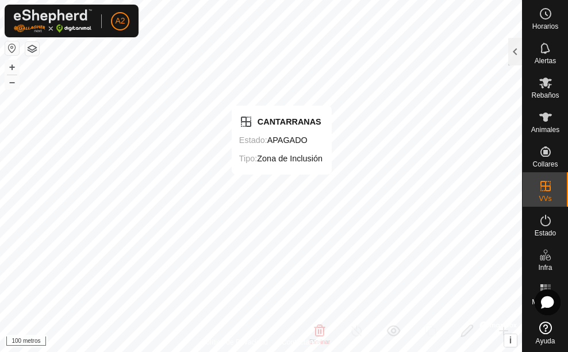
checkbox input "false"
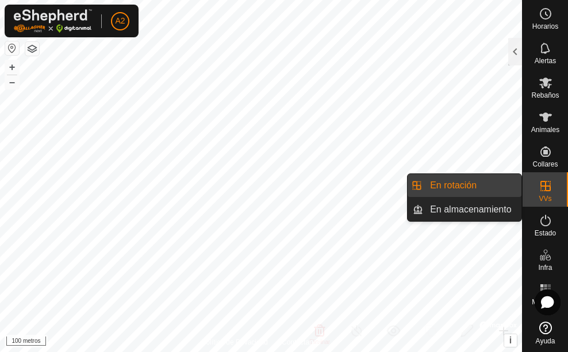
click at [547, 187] on icon at bounding box center [546, 186] width 14 height 14
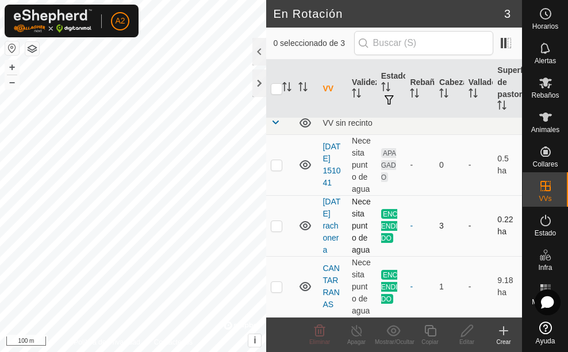
scroll to position [18, 0]
click at [256, 83] on div at bounding box center [259, 84] width 14 height 28
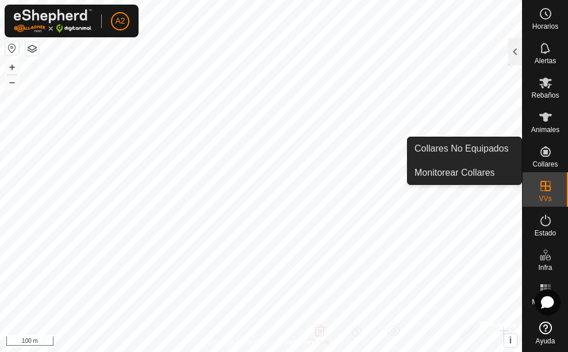
click at [550, 151] on icon at bounding box center [546, 152] width 14 height 14
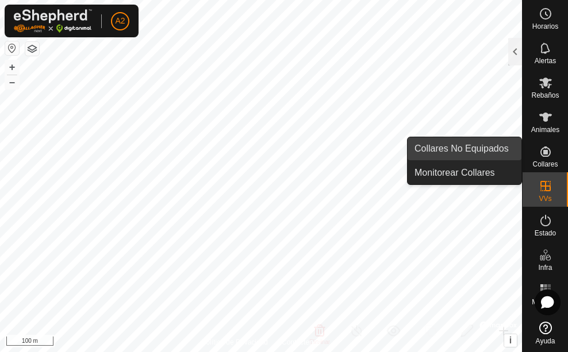
click at [489, 143] on link "Collares No Equipados" at bounding box center [465, 148] width 114 height 23
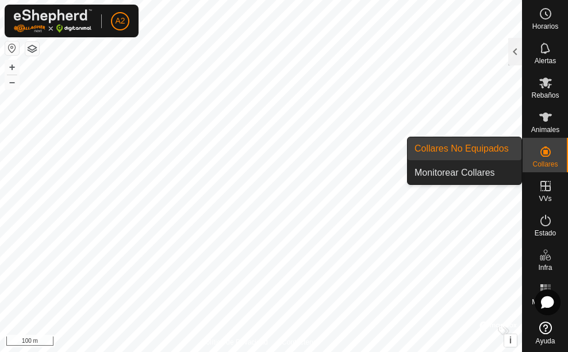
click at [559, 156] on div "Collares" at bounding box center [545, 155] width 45 height 34
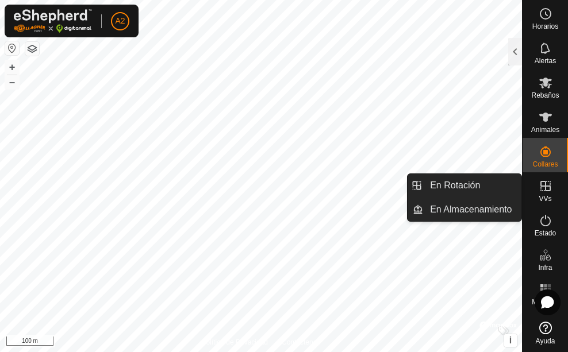
click at [546, 190] on icon at bounding box center [545, 186] width 10 height 10
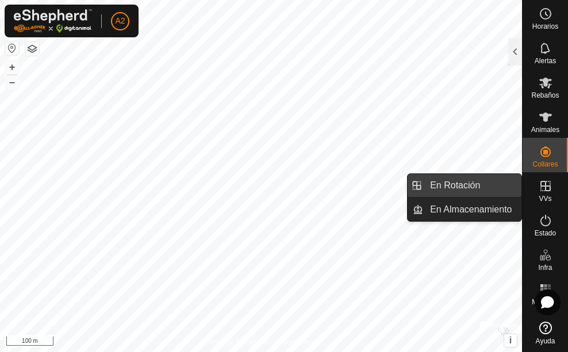
click at [510, 183] on link "En Rotación" at bounding box center [472, 185] width 98 height 23
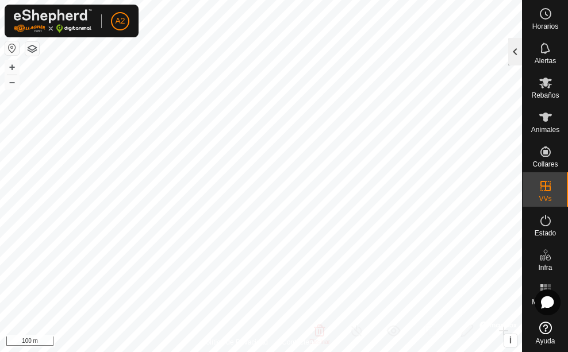
click at [513, 51] on div at bounding box center [515, 52] width 14 height 28
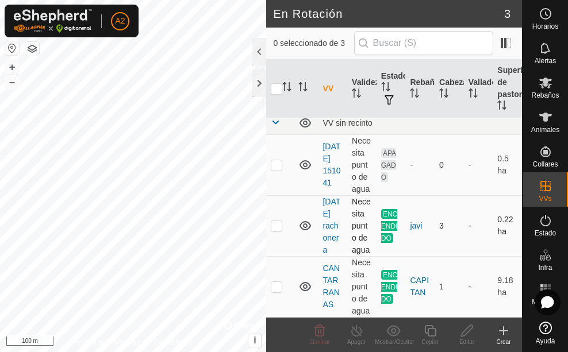
scroll to position [18, 0]
click at [326, 283] on link "CANTARRANAS" at bounding box center [330, 286] width 17 height 45
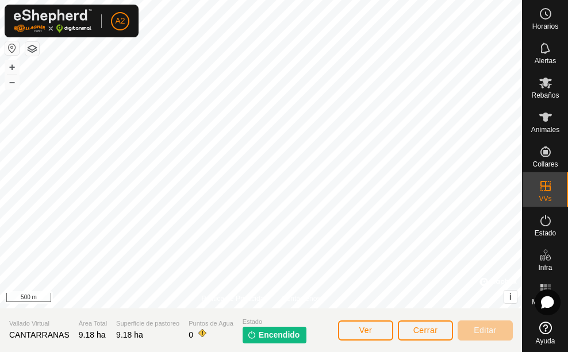
click at [435, 0] on html "A2 Horarios Alertas Rebaños Animales Collares VVs Estado Infra Mapa de Calor Ay…" at bounding box center [284, 176] width 568 height 352
click at [310, 297] on div "Política de Privacidad Contáctenos + – ⇧ i © Mapbox , © OpenStreetMap , Improve…" at bounding box center [261, 154] width 522 height 309
click at [163, 352] on html "A2 Horarios Alertas Rebaños Animales Collares VVs Estado Infra Mapa de Calor Ay…" at bounding box center [284, 176] width 568 height 352
click at [175, 347] on div "Política de Privacidad Contáctenos + – ⇧ i © Mapbox , © OpenStreetMap , Improve…" at bounding box center [261, 176] width 522 height 352
click at [240, 331] on div "Política de Privacidad Contáctenos + – ⇧ i © Mapbox , © OpenStreetMap , Improve…" at bounding box center [261, 176] width 522 height 352
